Goal: Browse casually

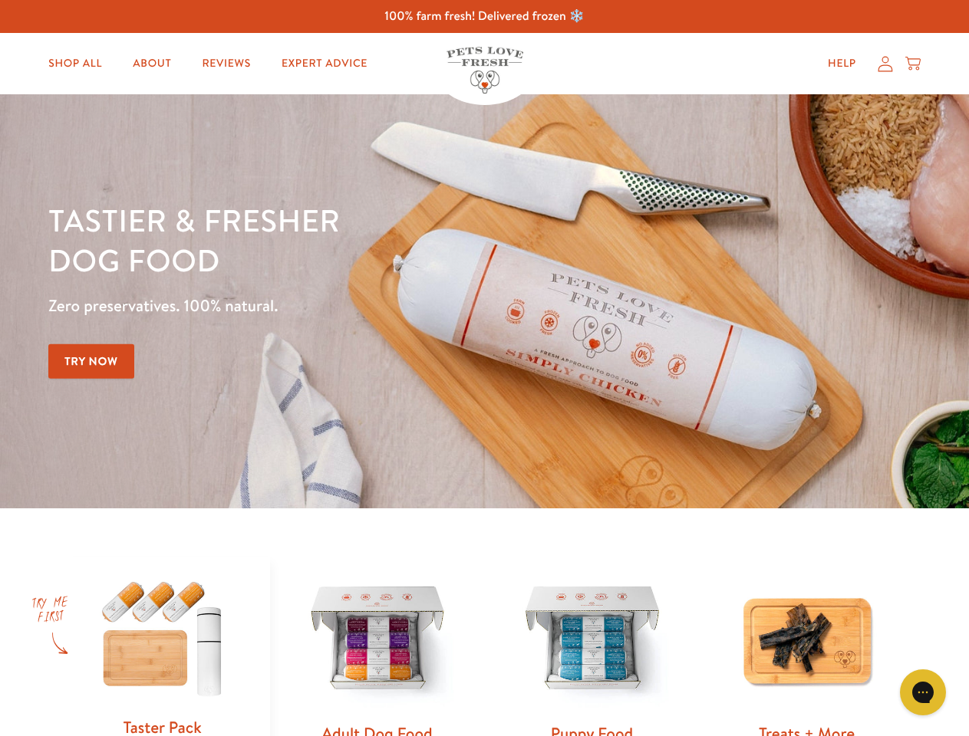
click at [484, 368] on div "Tastier & fresher dog food Zero preservatives. 100% natural. Try Now" at bounding box center [338, 301] width 581 height 202
click at [923, 693] on icon "Open gorgias live chat" at bounding box center [922, 692] width 15 height 15
